Goal: Information Seeking & Learning: Learn about a topic

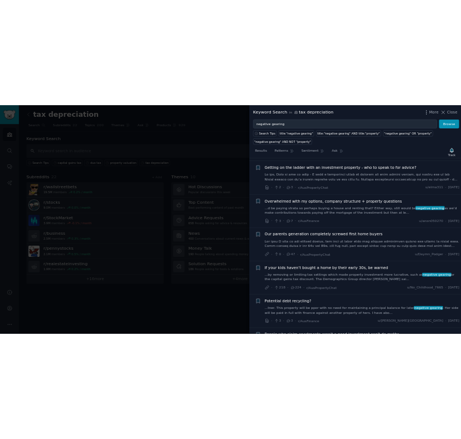
scroll to position [529, 0]
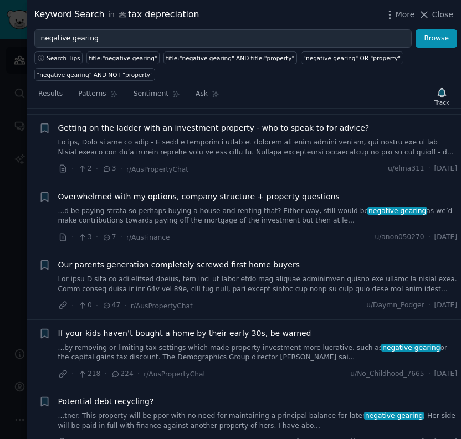
click at [341, 49] on div "Search Tips title:"negative gearing" title:"negative gearing" AND title:"proper…" at bounding box center [244, 64] width 435 height 33
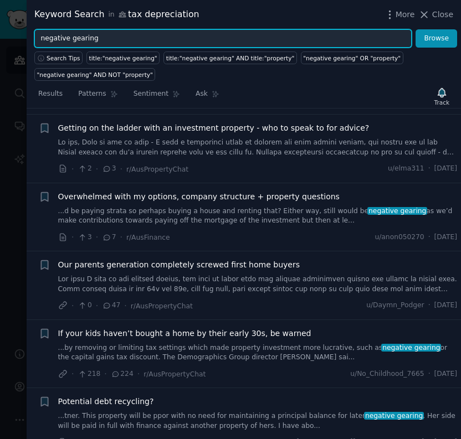
click at [340, 45] on input "negative gearing" at bounding box center [222, 38] width 377 height 19
paste input "6 year rule"
type input "6 year rule"
click at [416, 29] on button "Browse" at bounding box center [437, 38] width 42 height 19
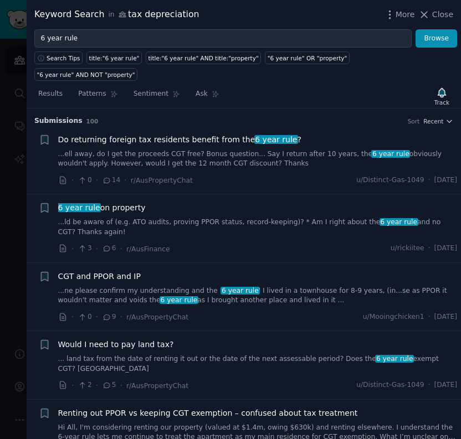
click at [268, 150] on link "...ell away, do I get the proceeds CGT free? Bonus question... Say I return aft…" at bounding box center [258, 159] width 400 height 19
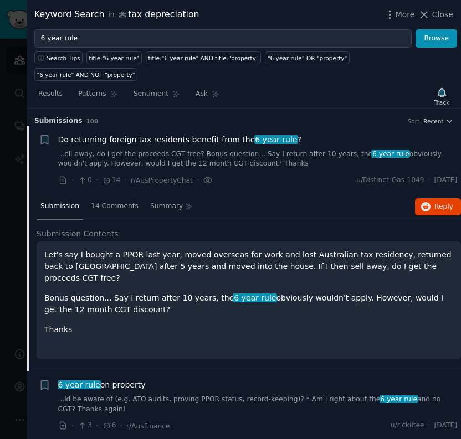
scroll to position [17, 0]
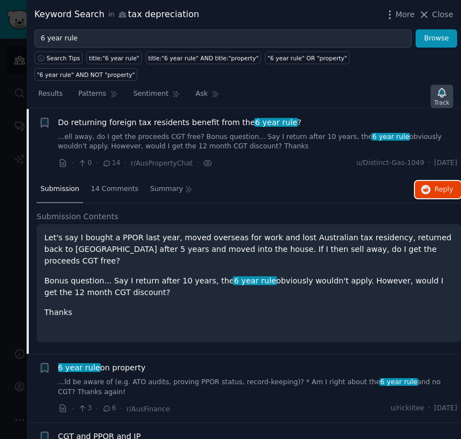
click at [440, 88] on icon "button" at bounding box center [442, 92] width 8 height 9
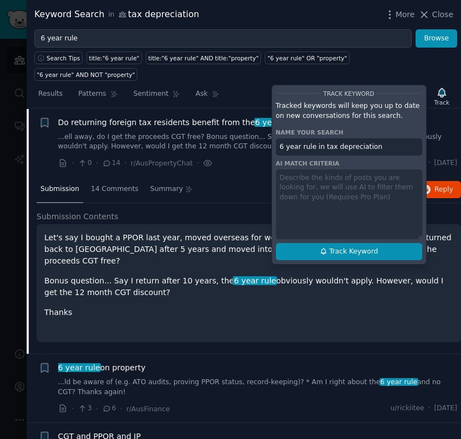
click at [333, 243] on button "Track Keyword" at bounding box center [349, 252] width 146 height 18
type input "6 year rule in tax depreciation"
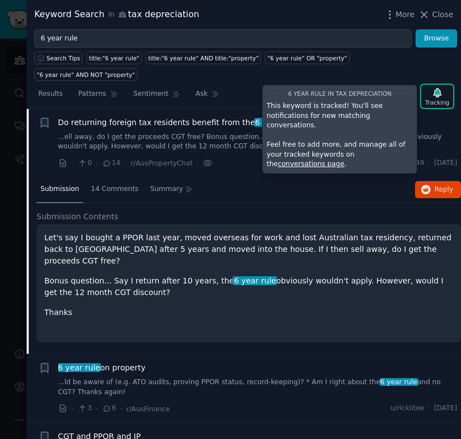
click at [379, 211] on h2 "Submission Contents" at bounding box center [249, 217] width 425 height 12
